Goal: Task Accomplishment & Management: Use online tool/utility

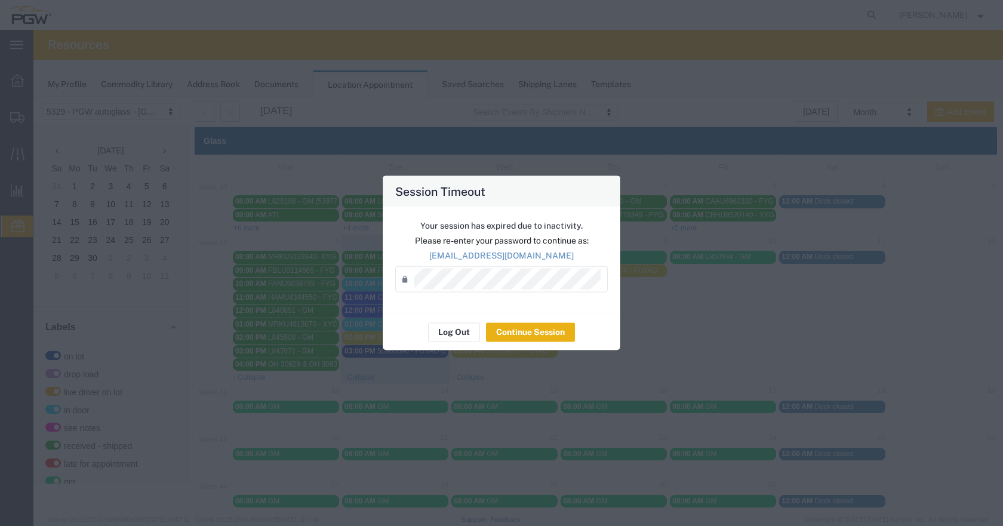
click at [513, 336] on button "Continue Session" at bounding box center [530, 331] width 89 height 19
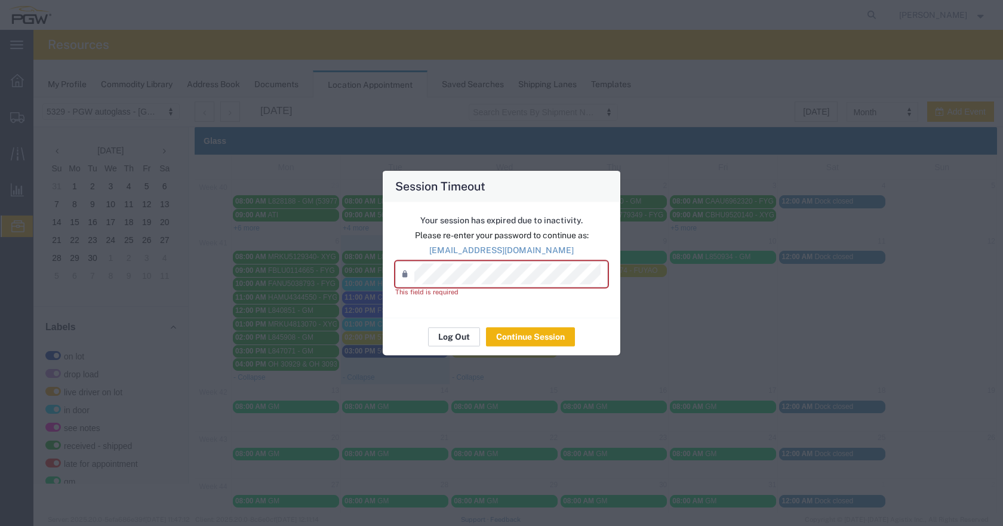
click at [456, 336] on button "Log Out" at bounding box center [454, 336] width 52 height 19
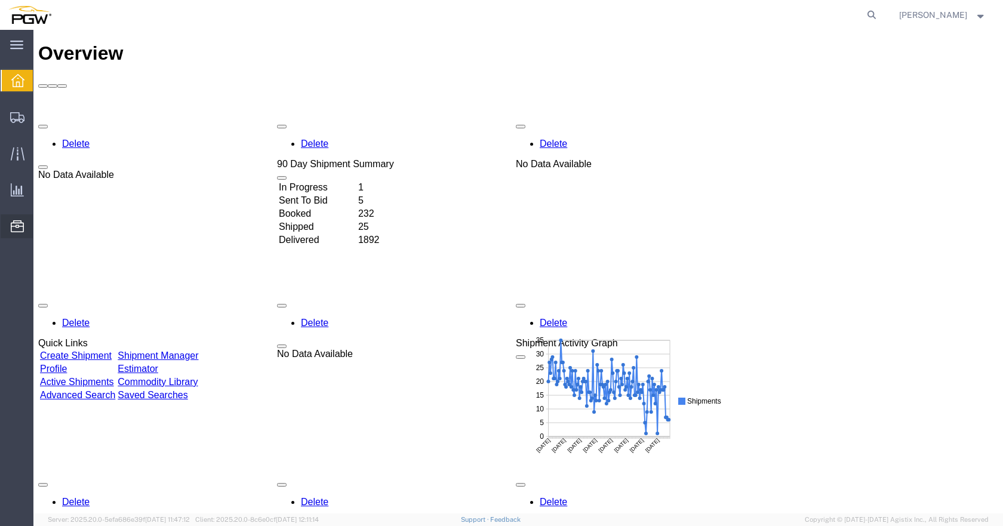
drag, startPoint x: 21, startPoint y: 226, endPoint x: 48, endPoint y: 232, distance: 27.5
click at [21, 226] on icon at bounding box center [17, 226] width 13 height 12
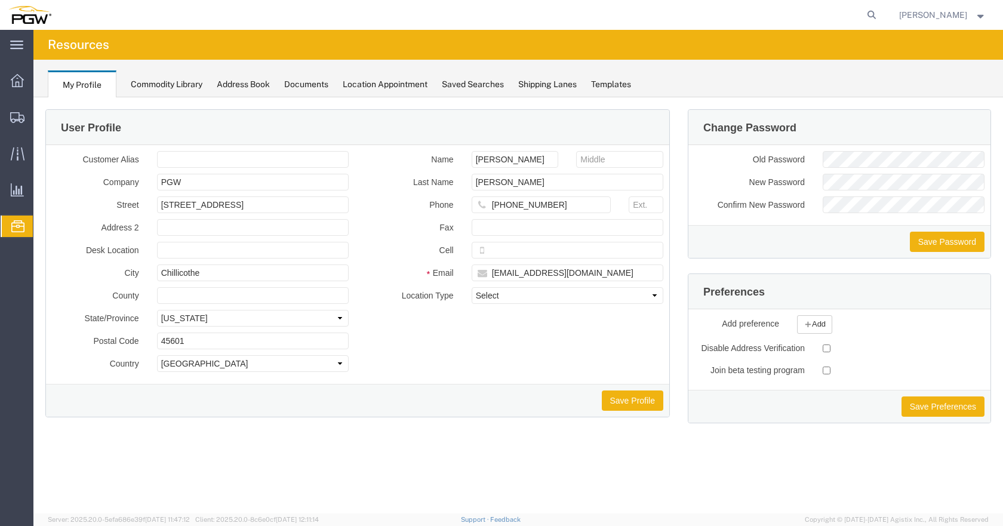
click at [0, 0] on span "Location Appointment" at bounding box center [0, 0] width 0 height 0
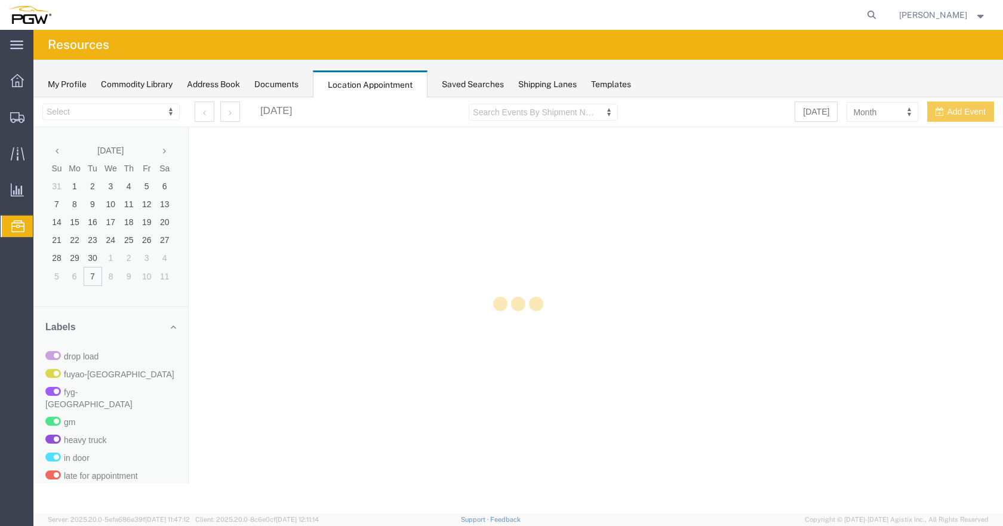
select select "28253"
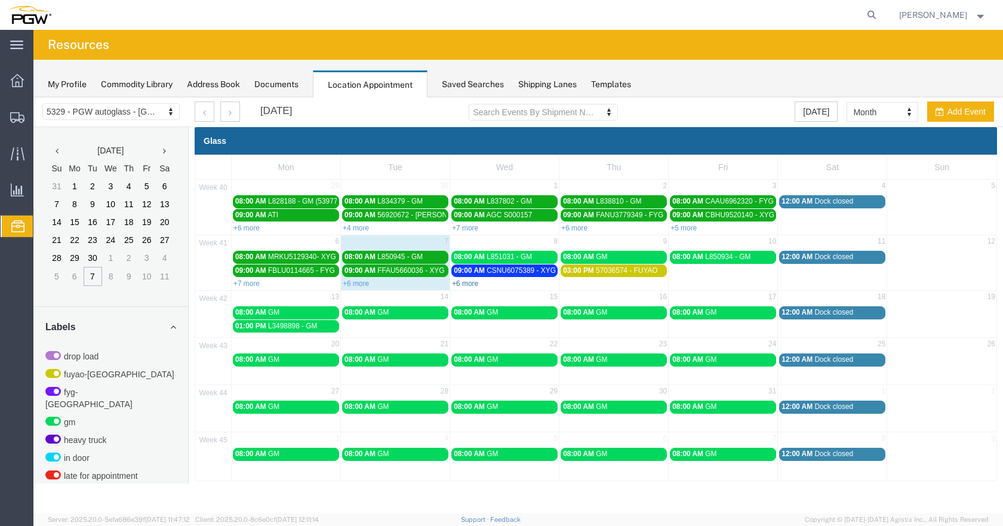
click at [467, 281] on link "+6 more" at bounding box center [465, 283] width 26 height 8
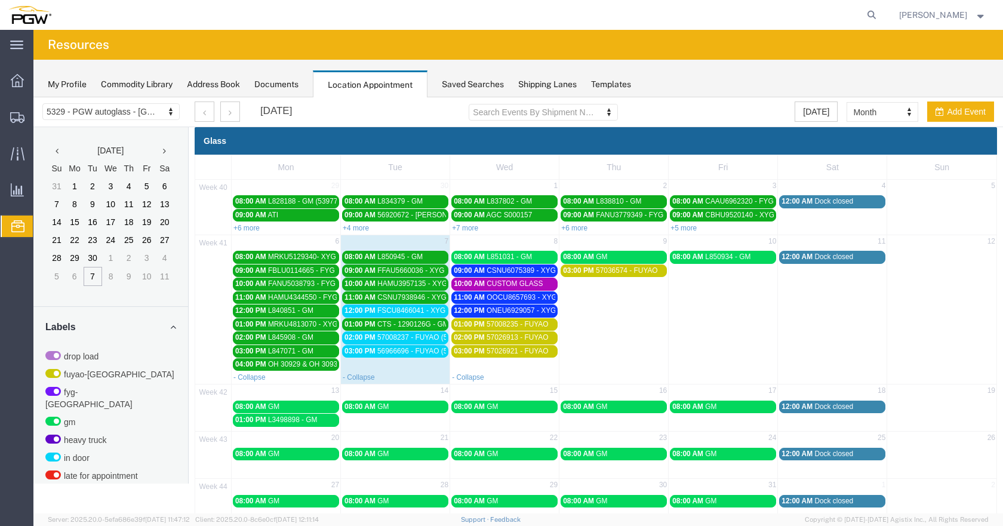
click at [522, 271] on span "CSNU6075389 - XYG" at bounding box center [521, 270] width 69 height 8
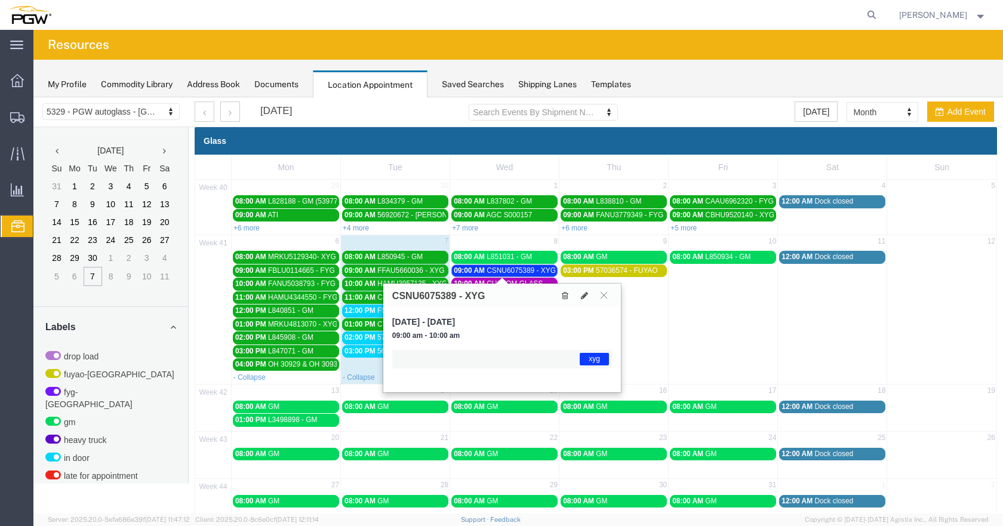
click at [523, 270] on span "CSNU6075389 - XYG" at bounding box center [521, 270] width 69 height 8
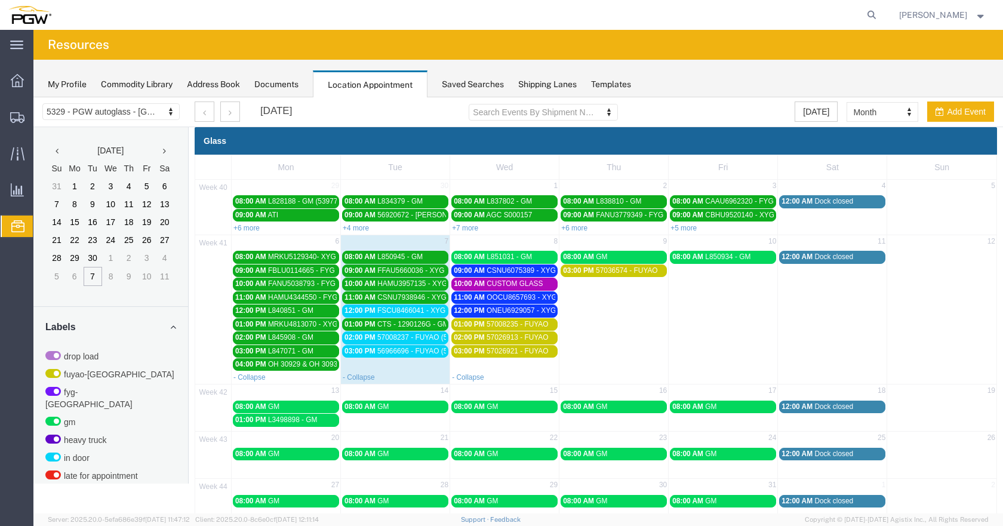
click at [520, 297] on span "OOCU8657693 - XYG" at bounding box center [522, 297] width 70 height 8
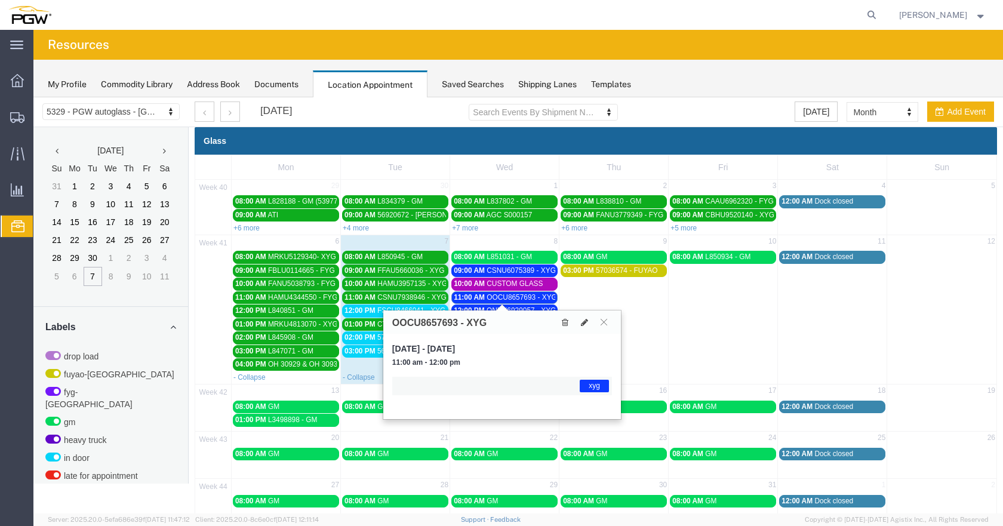
click at [521, 297] on span "OOCU8657693 - XYG" at bounding box center [522, 297] width 70 height 8
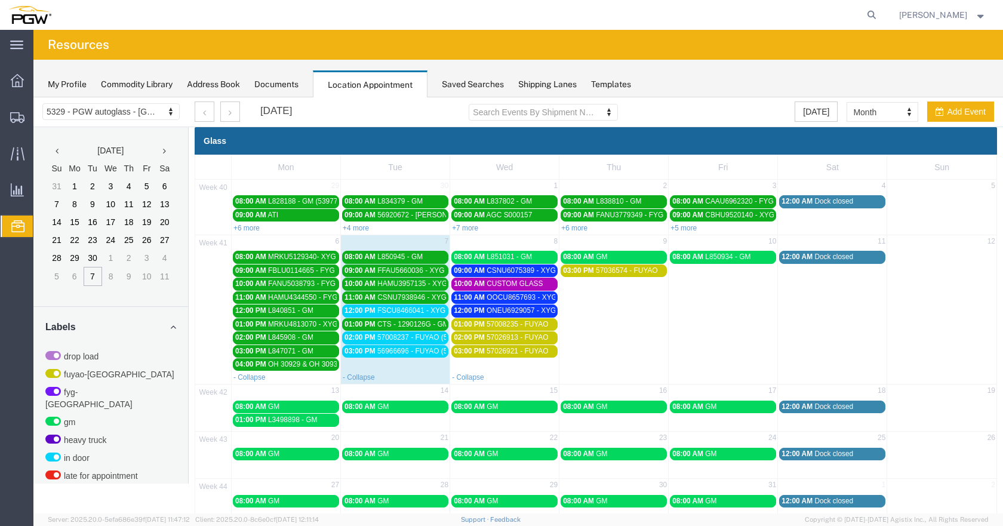
click at [520, 306] on span "ONEU6929057 - XYG" at bounding box center [521, 310] width 69 height 8
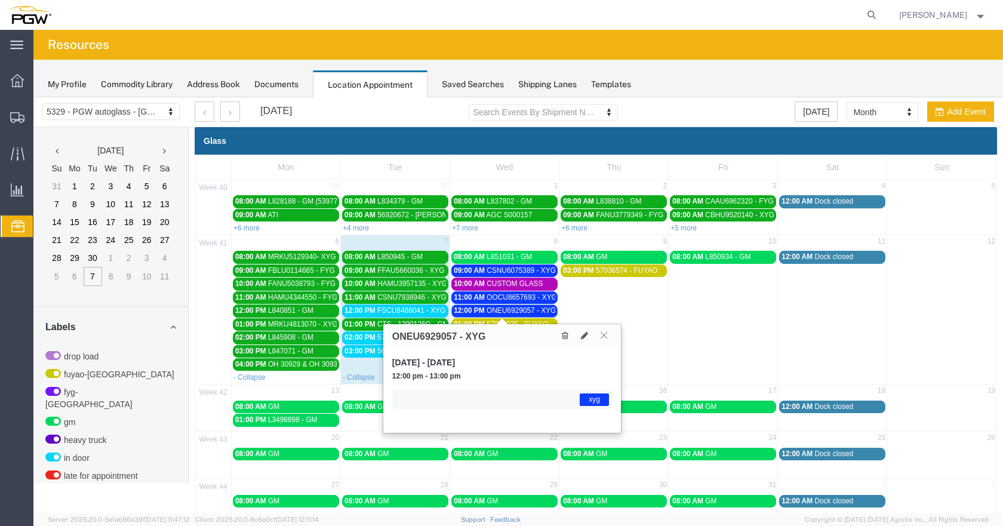
click at [604, 337] on icon at bounding box center [604, 334] width 7 height 7
